Goal: Subscribe to service/newsletter

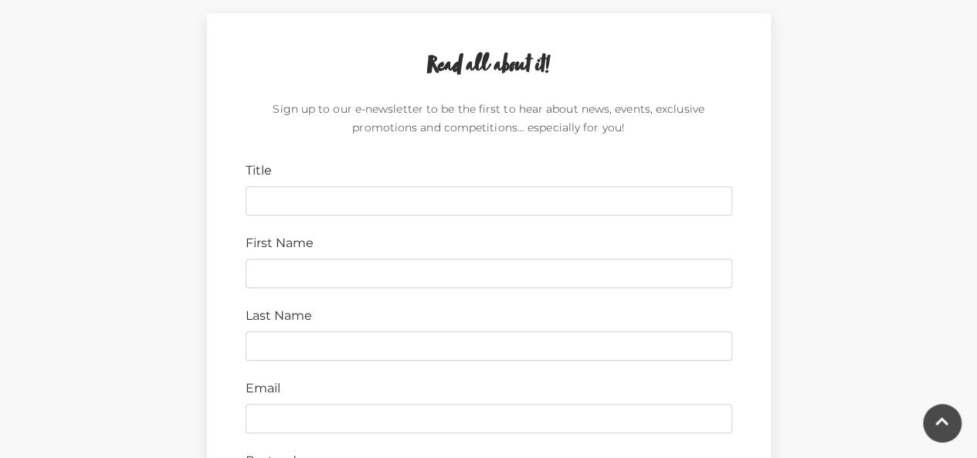
scroll to position [435, 0]
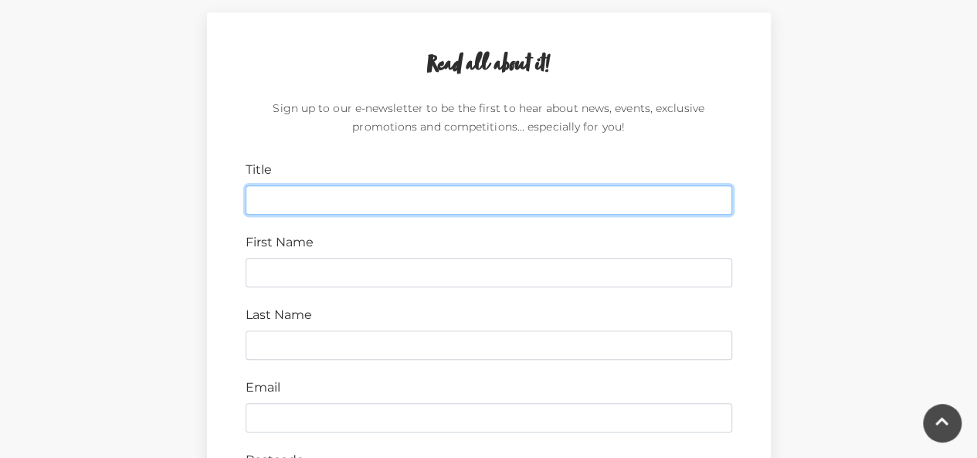
click at [457, 198] on input "Title" at bounding box center [489, 199] width 486 height 29
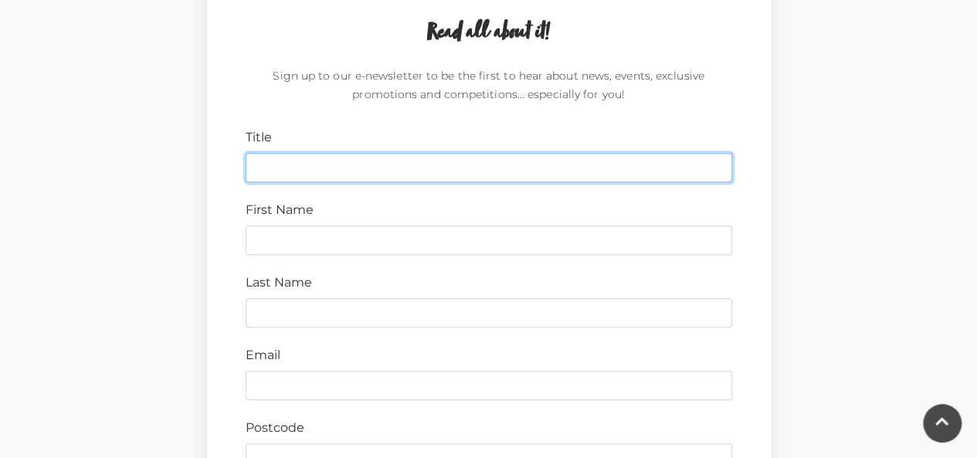
scroll to position [472, 0]
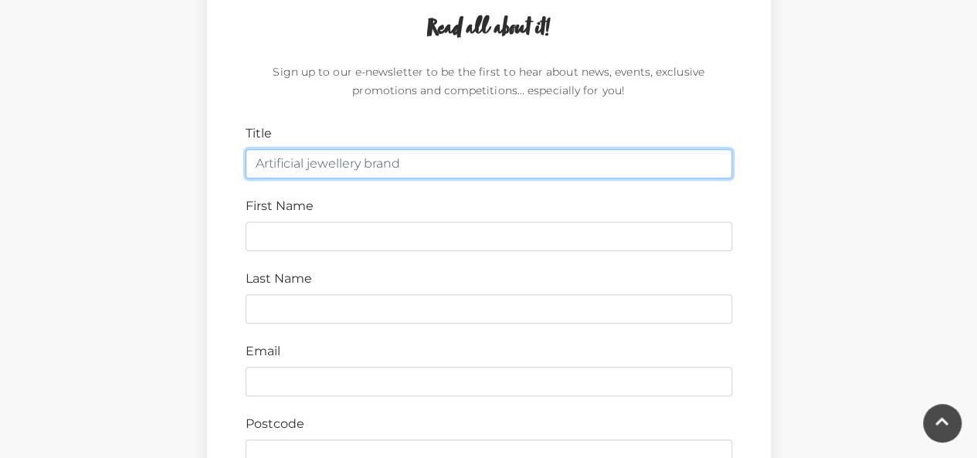
type input "Artificial jewellery brand"
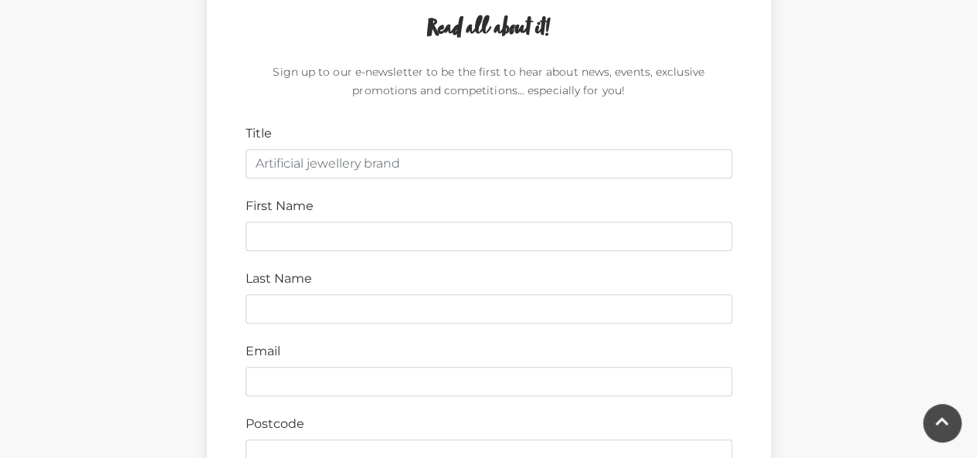
click at [281, 211] on label "First Name" at bounding box center [280, 206] width 68 height 19
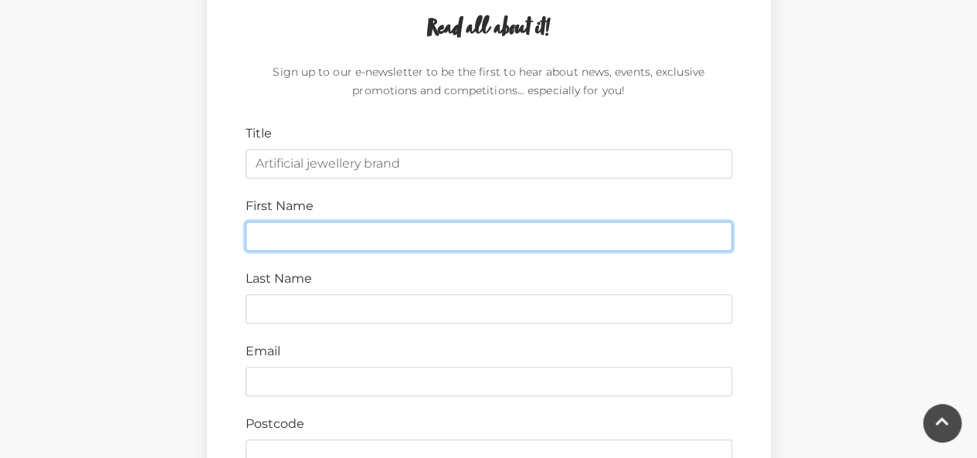
click at [281, 222] on input "First Name" at bounding box center [489, 236] width 486 height 29
click at [286, 224] on input "First Name" at bounding box center [489, 236] width 486 height 29
type input "stephen"
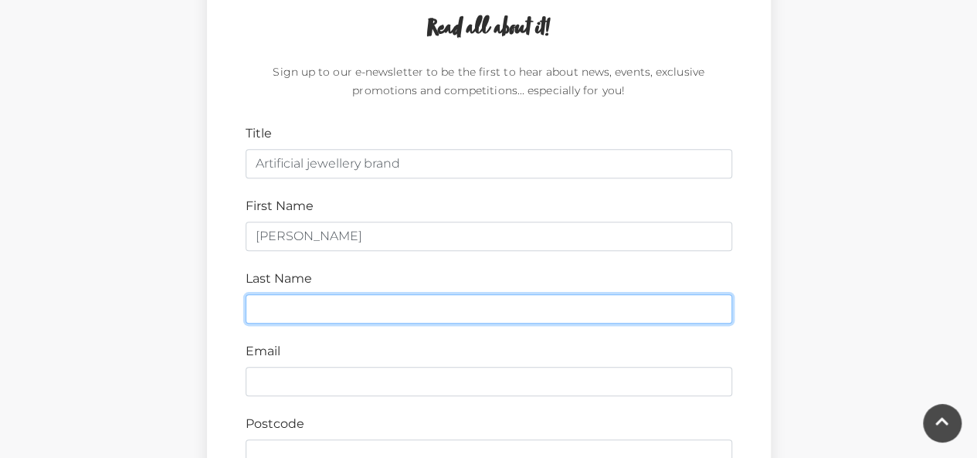
type input "alexander"
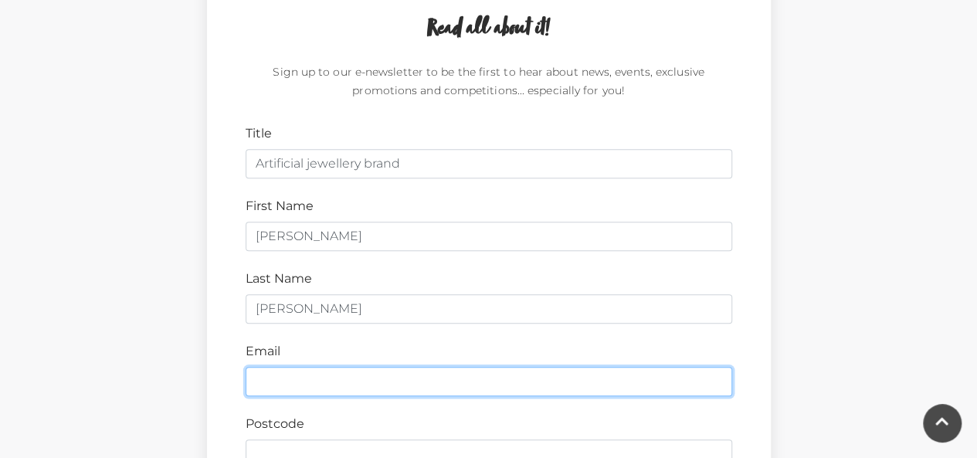
type input "stephenalexander5768@gmail.com"
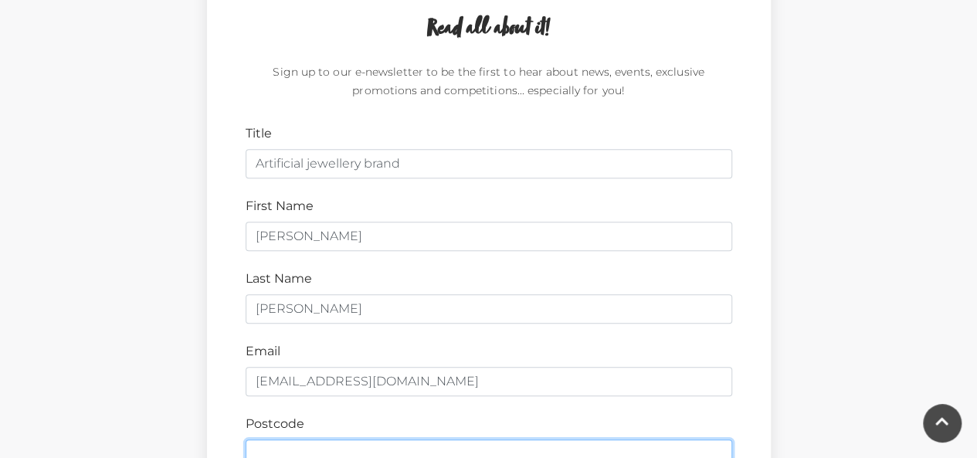
type input "PO16 7GZ"
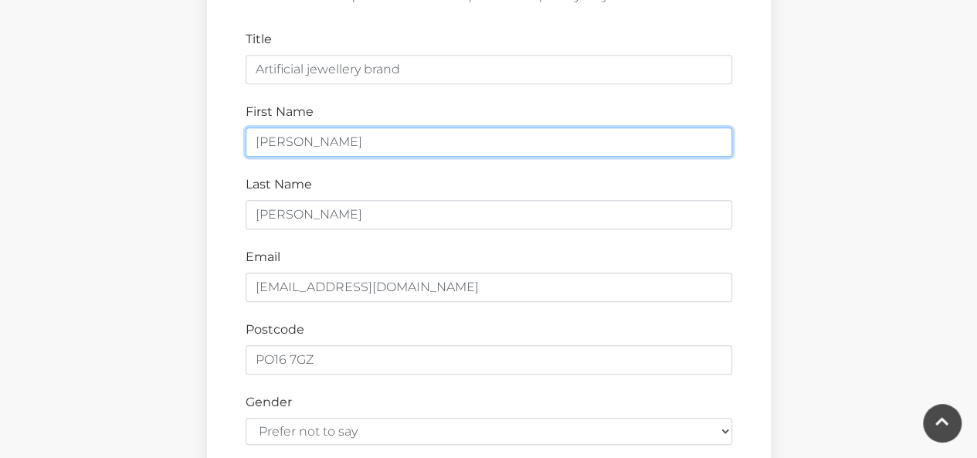
scroll to position [567, 0]
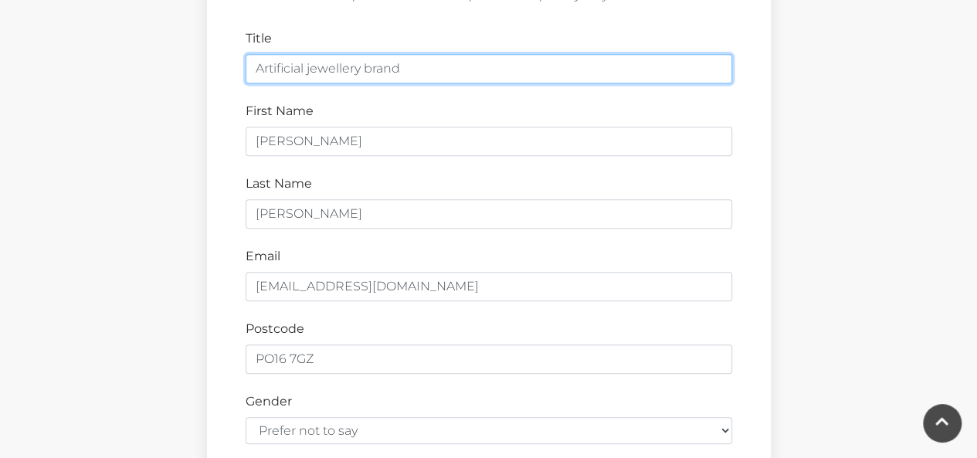
click at [420, 75] on input "Artificial jewellery brand" at bounding box center [489, 68] width 486 height 29
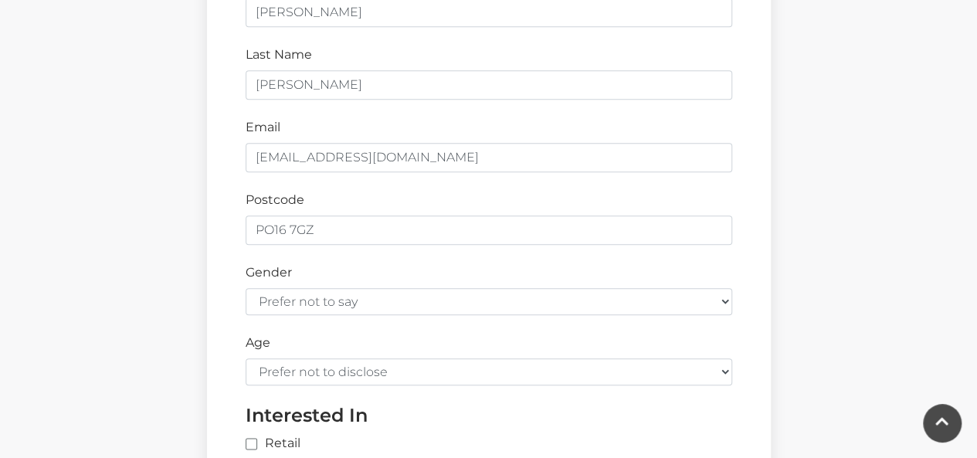
scroll to position [707, 0]
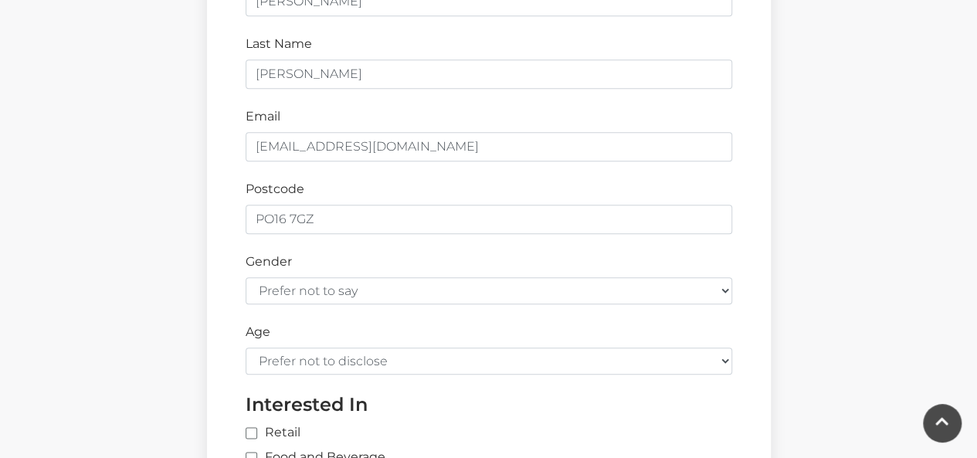
type input "Artificial jewellery brand- Mornee jewellery"
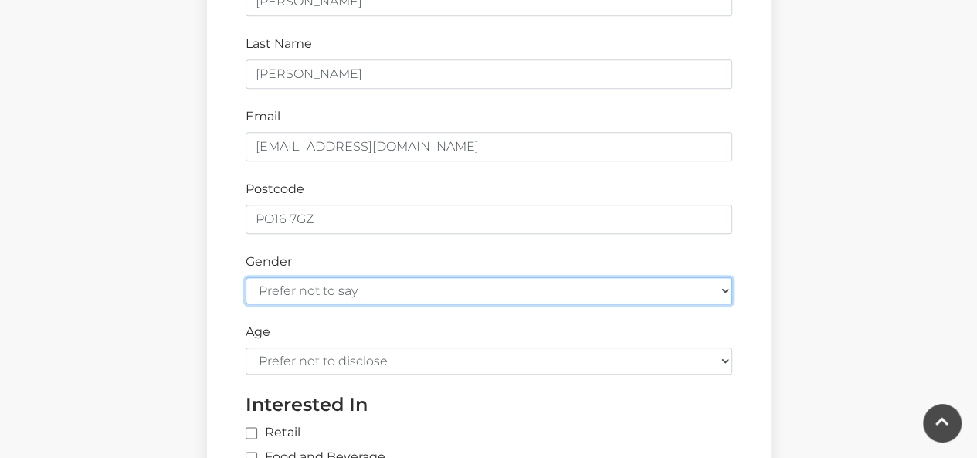
click at [409, 289] on select "Prefer not to say Female Male" at bounding box center [489, 290] width 486 height 27
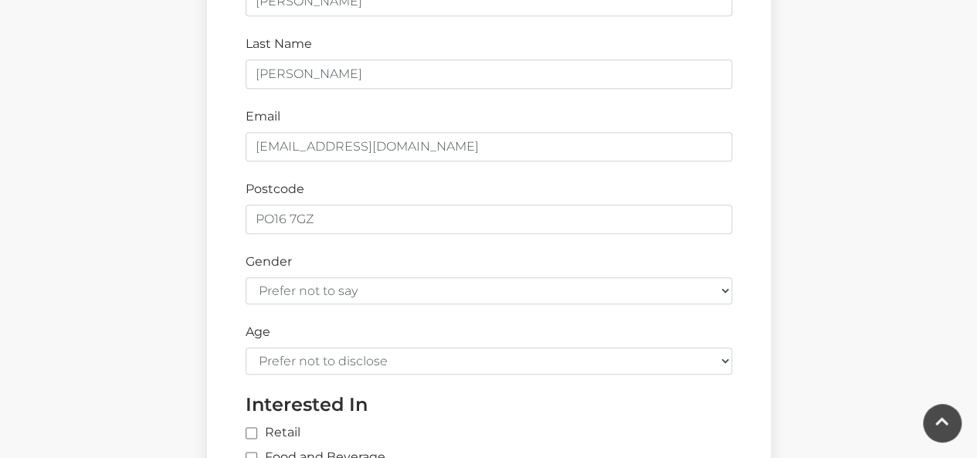
click at [431, 262] on div "Gender Prefer not to say Female Male" at bounding box center [489, 278] width 510 height 52
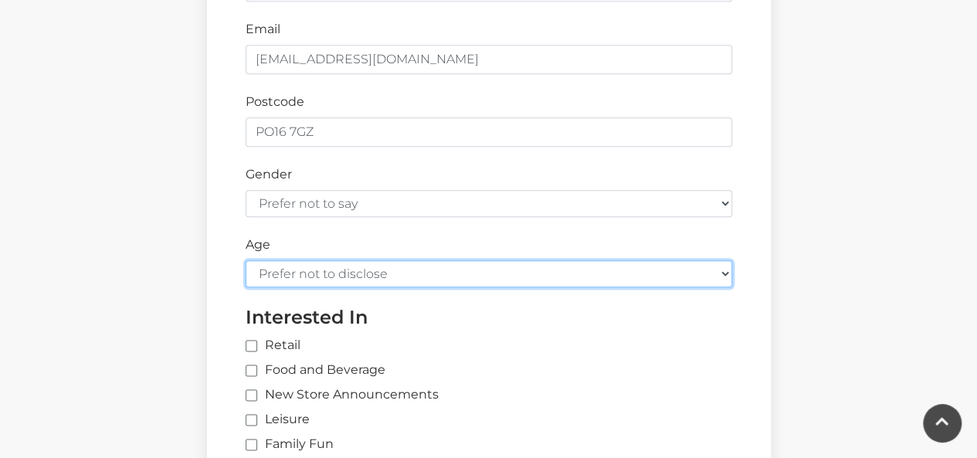
click at [430, 273] on select "Prefer not to disclose Under 18 18-24 25-34 35-44 45-54 55-64 65+" at bounding box center [489, 273] width 486 height 27
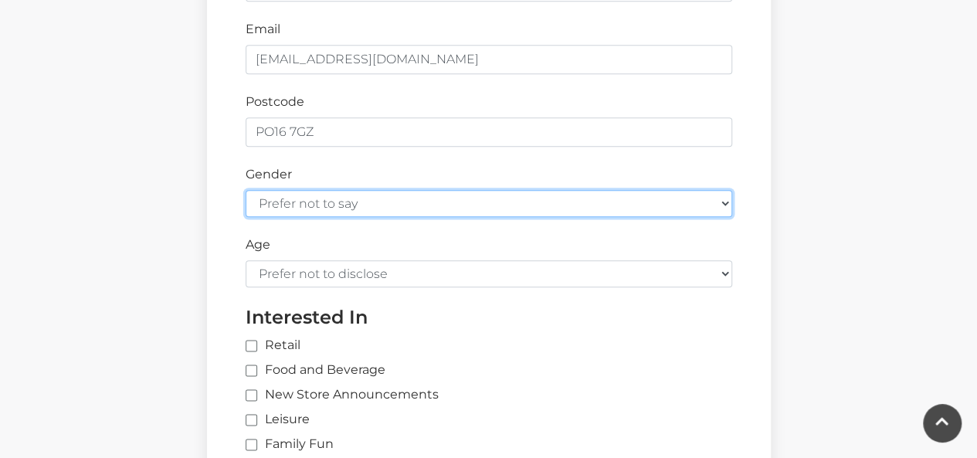
click at [459, 198] on select "Prefer not to say Female Male" at bounding box center [489, 203] width 486 height 27
select select "[DEMOGRAPHIC_DATA]"
click at [246, 190] on select "Prefer not to say Female Male" at bounding box center [489, 203] width 486 height 27
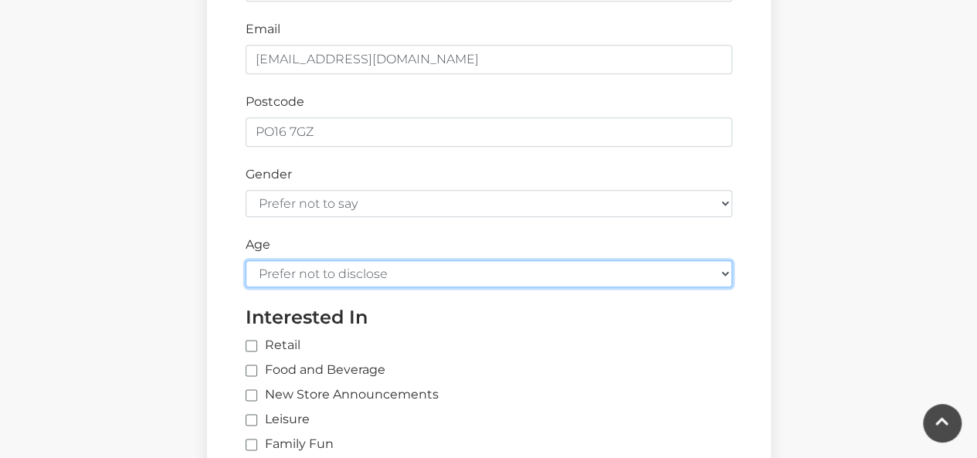
click at [376, 260] on select "Prefer not to disclose Under 18 18-24 25-34 35-44 45-54 55-64 65+" at bounding box center [489, 273] width 486 height 27
select select "18-24"
click at [246, 260] on select "Prefer not to disclose Under 18 18-24 25-34 35-44 45-54 55-64 65+" at bounding box center [489, 273] width 486 height 27
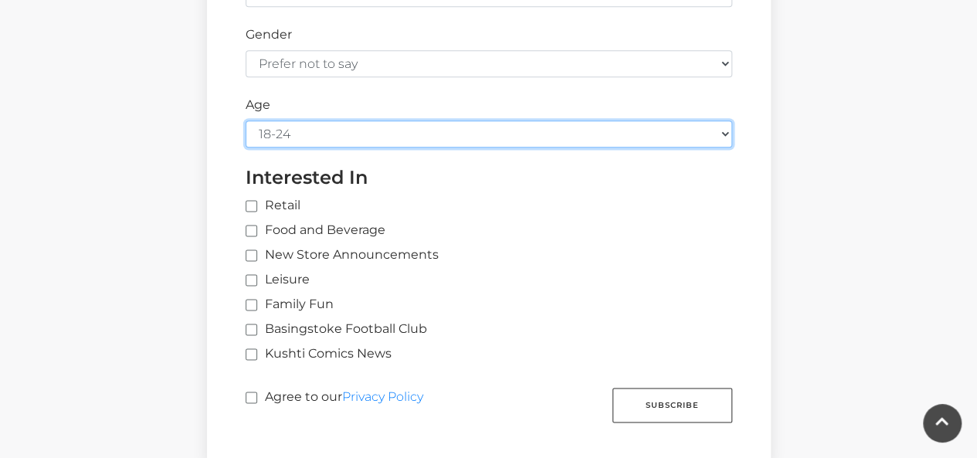
scroll to position [934, 0]
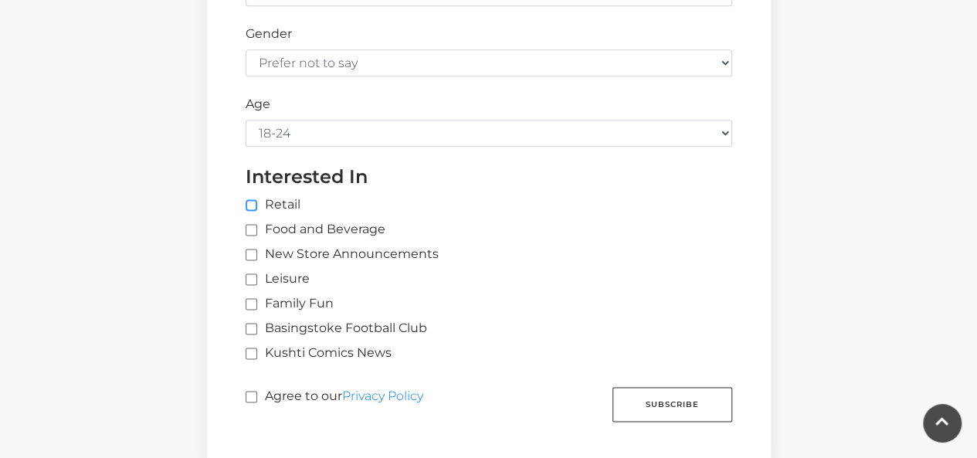
click at [252, 202] on input "Retail" at bounding box center [501, 206] width 510 height 10
checkbox input "true"
click at [249, 392] on input "Agree to our Privacy Policy" at bounding box center [251, 397] width 10 height 10
checkbox input "true"
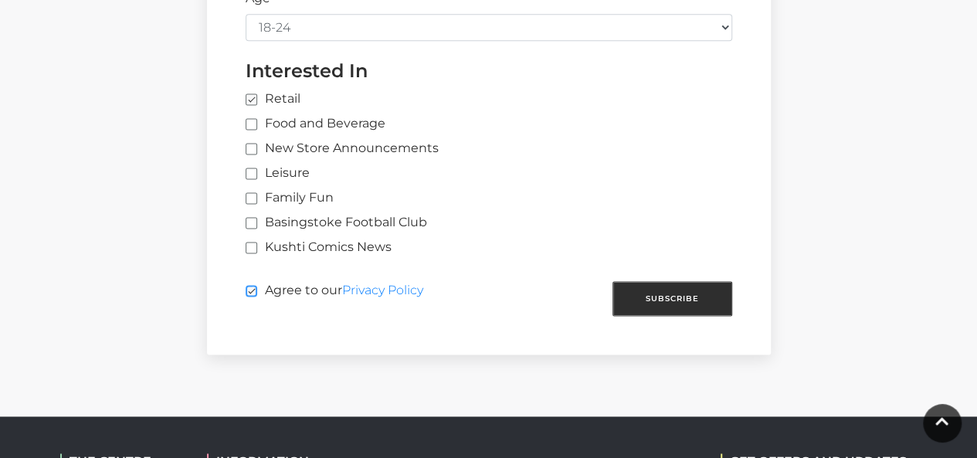
scroll to position [1041, 0]
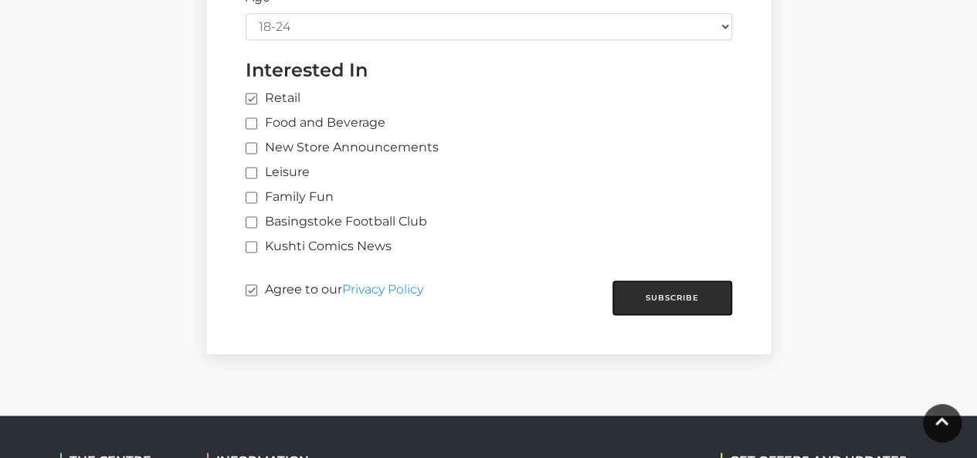
click at [666, 306] on button "Subscribe" at bounding box center [672, 297] width 120 height 35
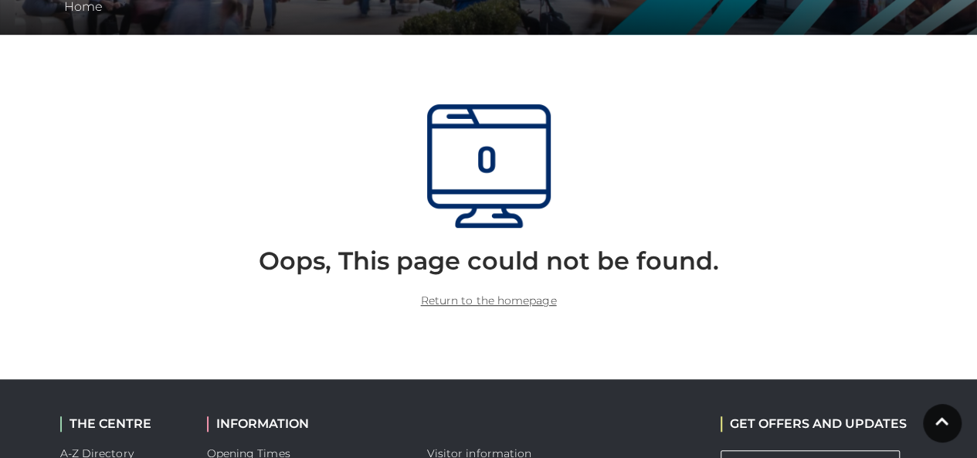
scroll to position [372, 0]
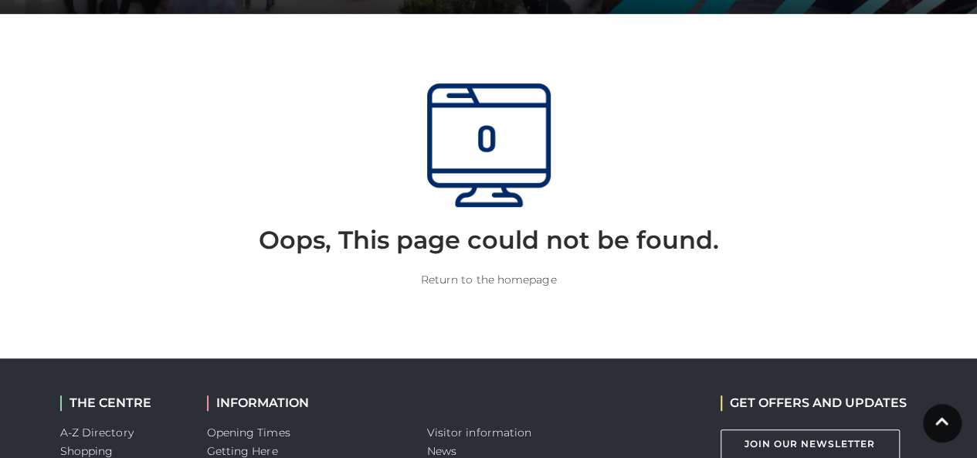
click at [510, 277] on link "Return to the homepage" at bounding box center [489, 280] width 136 height 14
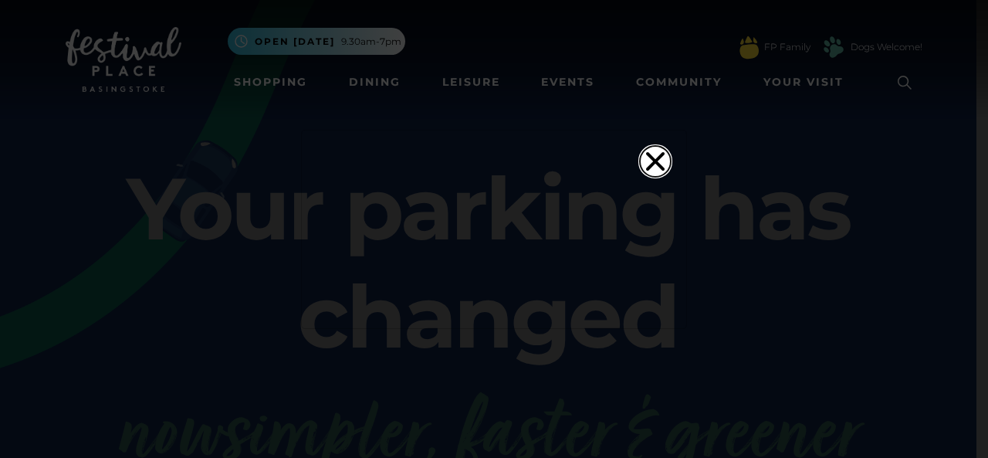
click at [646, 146] on icon "Close" at bounding box center [655, 161] width 31 height 31
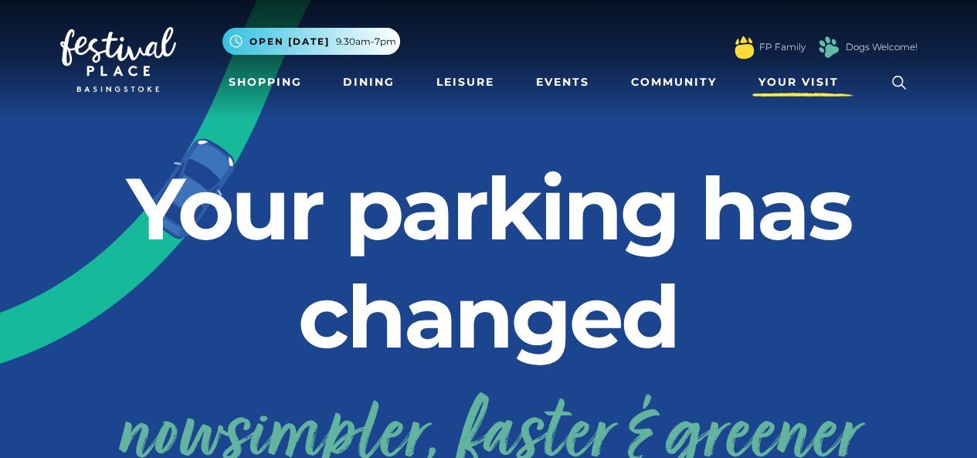
click at [811, 78] on span "Your Visit" at bounding box center [798, 82] width 80 height 16
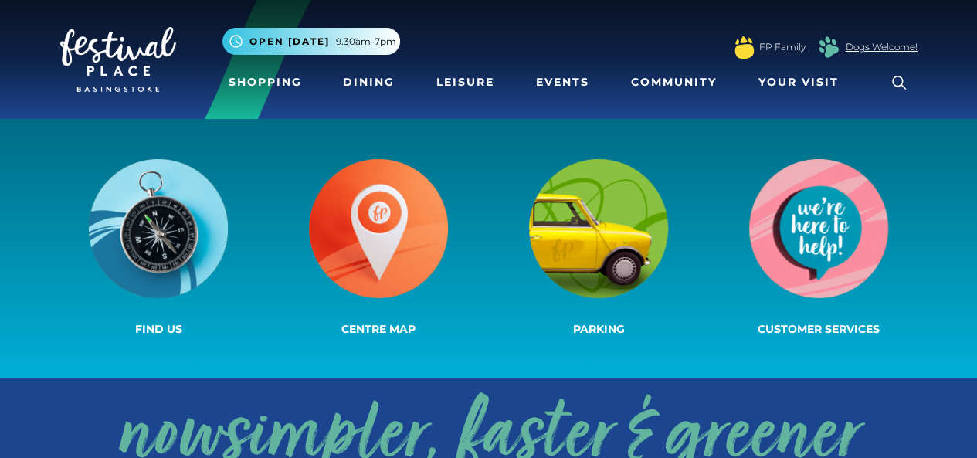
click at [871, 47] on link "Dogs Welcome!" at bounding box center [882, 47] width 72 height 14
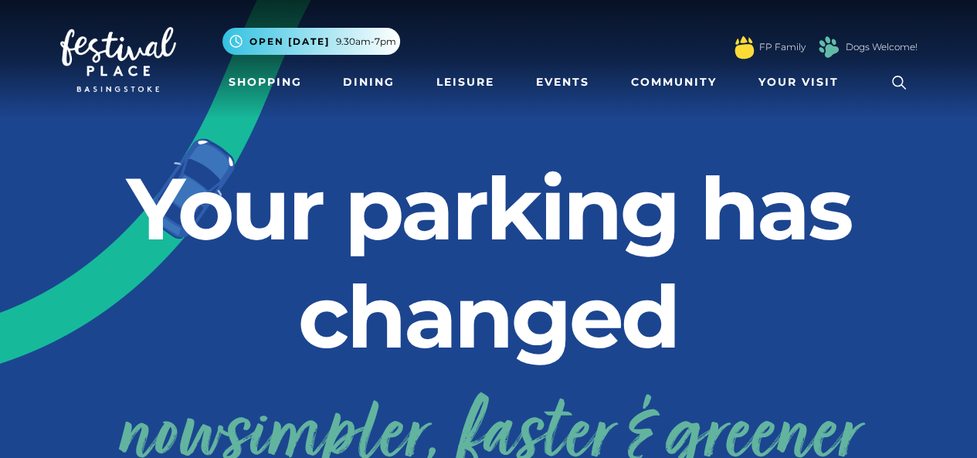
click at [72, 44] on img at bounding box center [118, 59] width 116 height 65
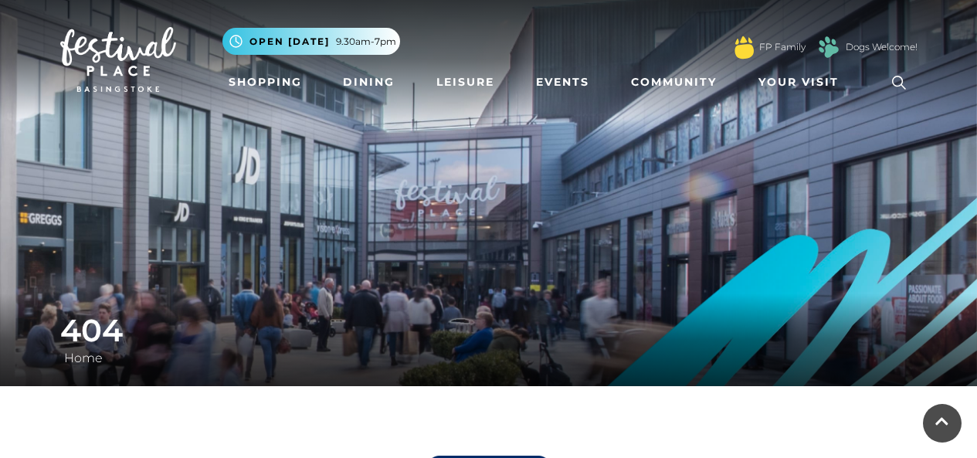
scroll to position [372, 0]
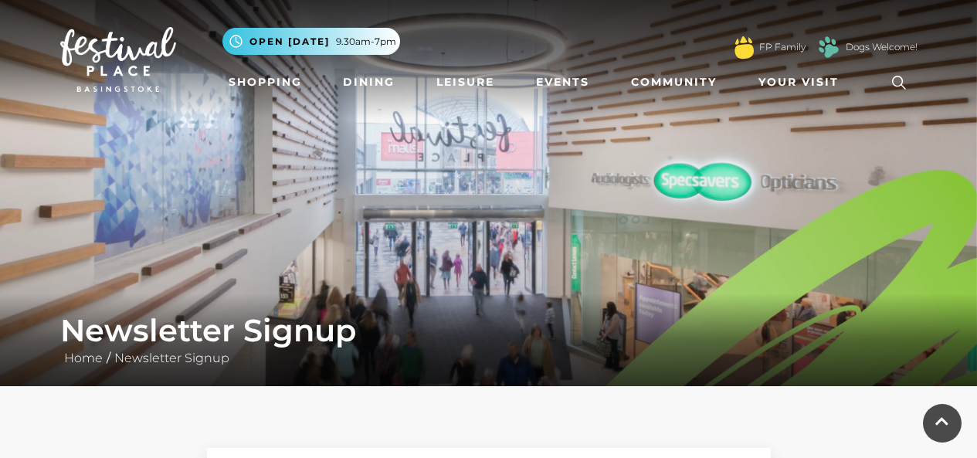
select select "[DEMOGRAPHIC_DATA]"
select select "18-24"
